Goal: Task Accomplishment & Management: Use online tool/utility

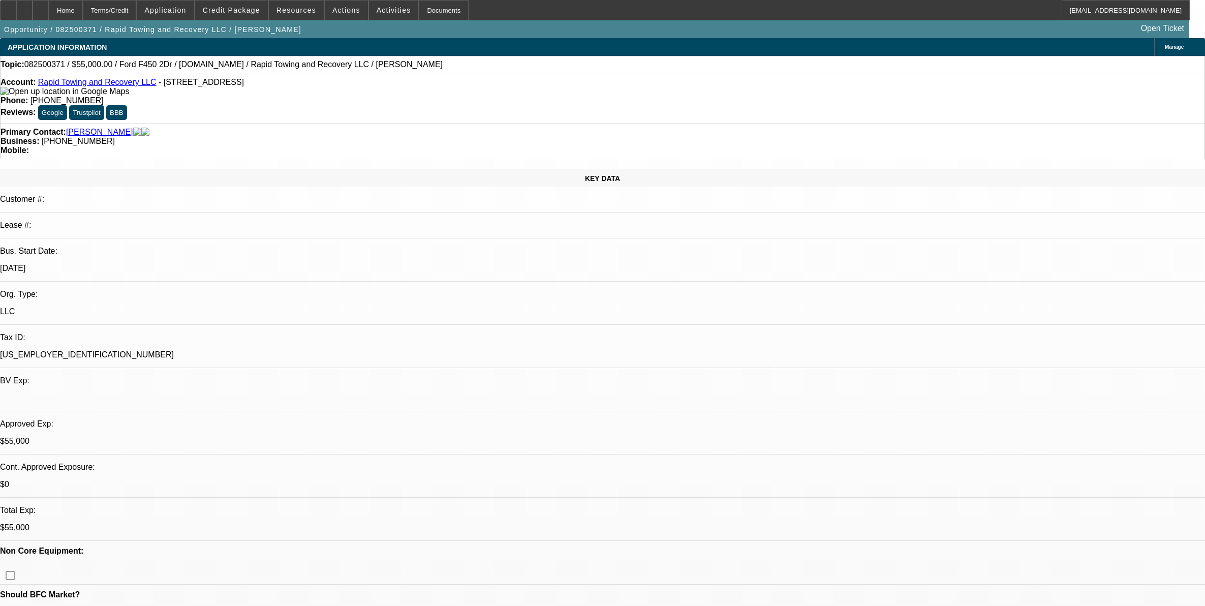
select select "0"
select select "2"
select select "0"
select select "6"
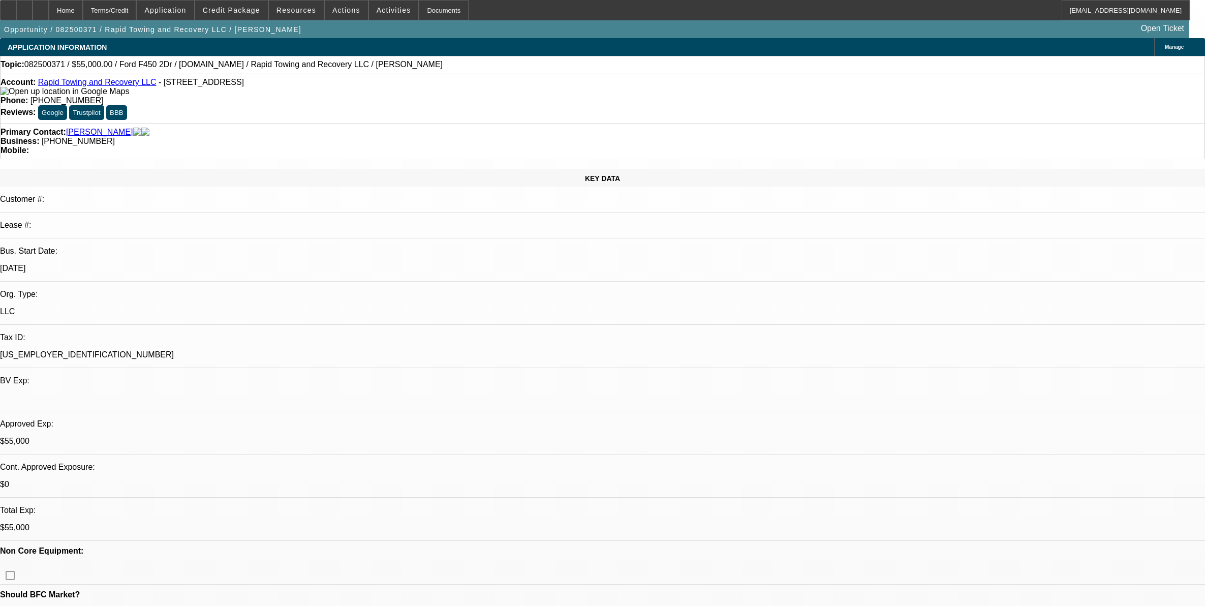
select select "0"
select select "2"
select select "0"
select select "6"
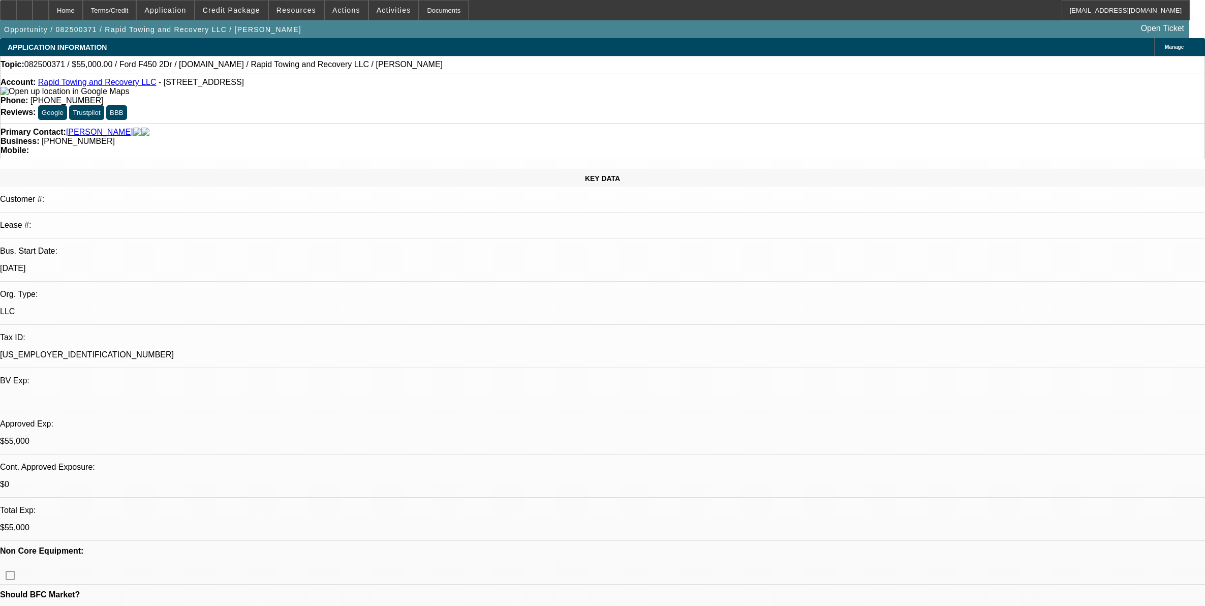
select select "0"
select select "3"
select select "0"
select select "6"
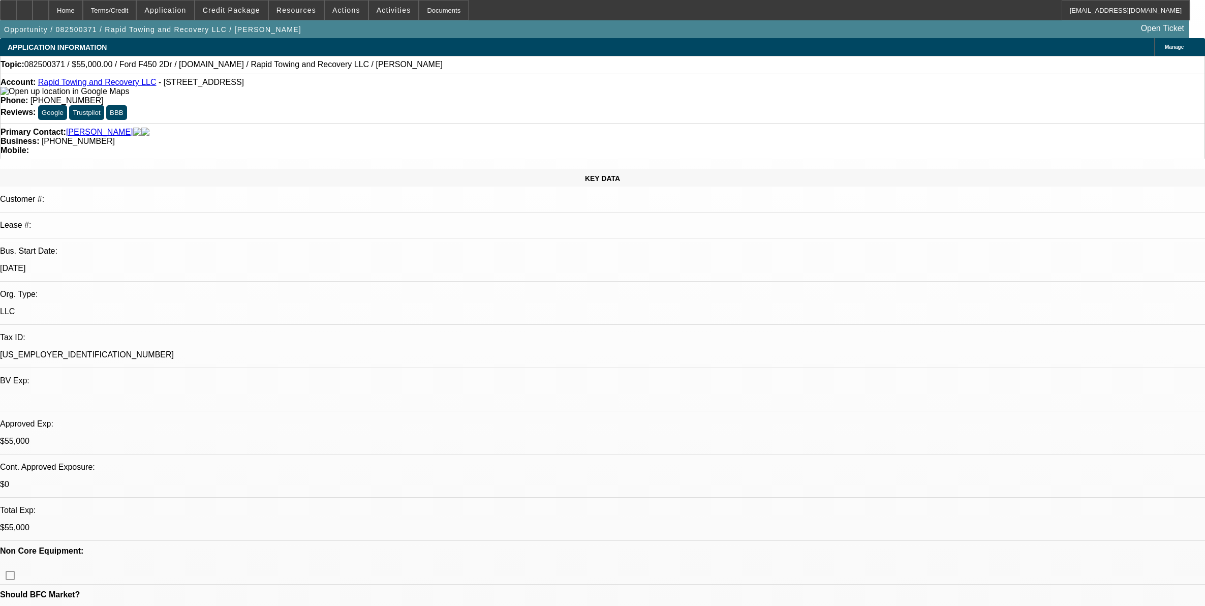
select select "0"
select select "3"
select select "0"
select select "6"
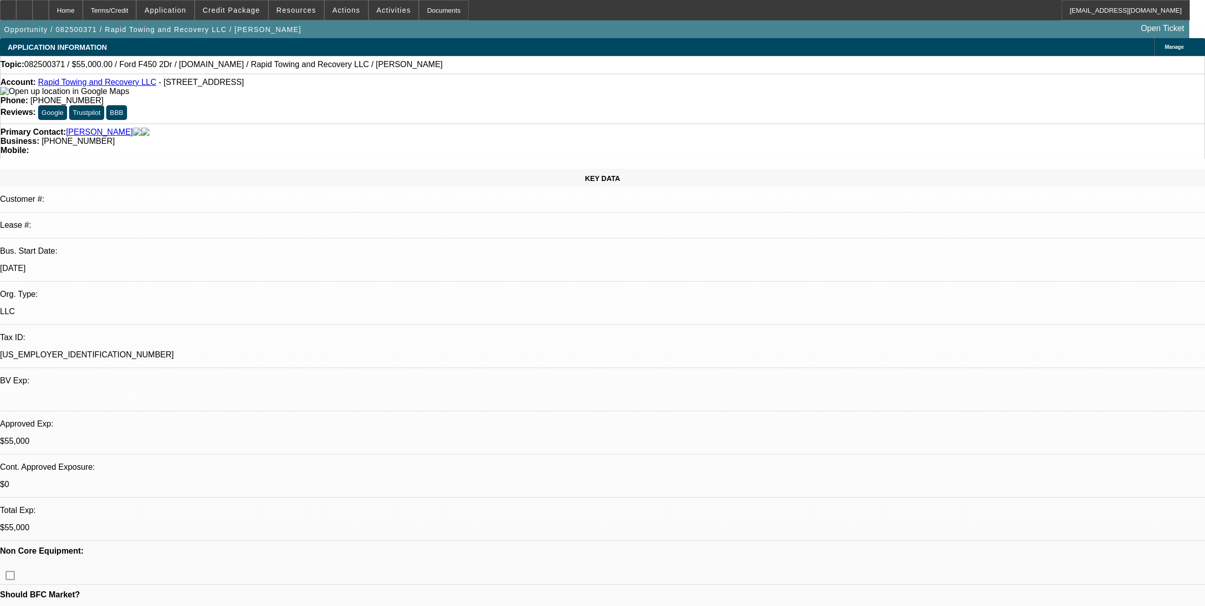
scroll to position [1425, 0]
